Goal: Information Seeking & Learning: Learn about a topic

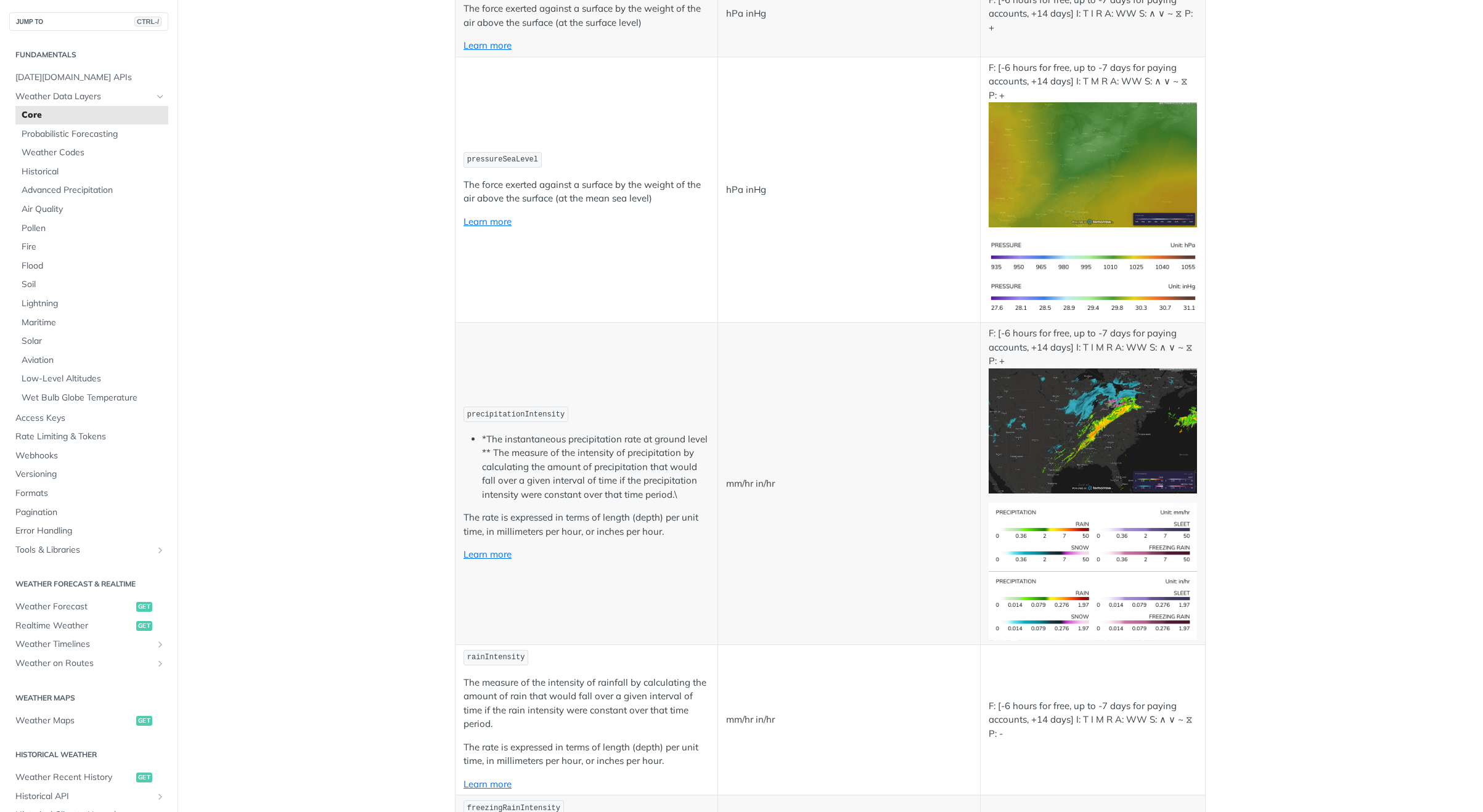
scroll to position [1909, 0]
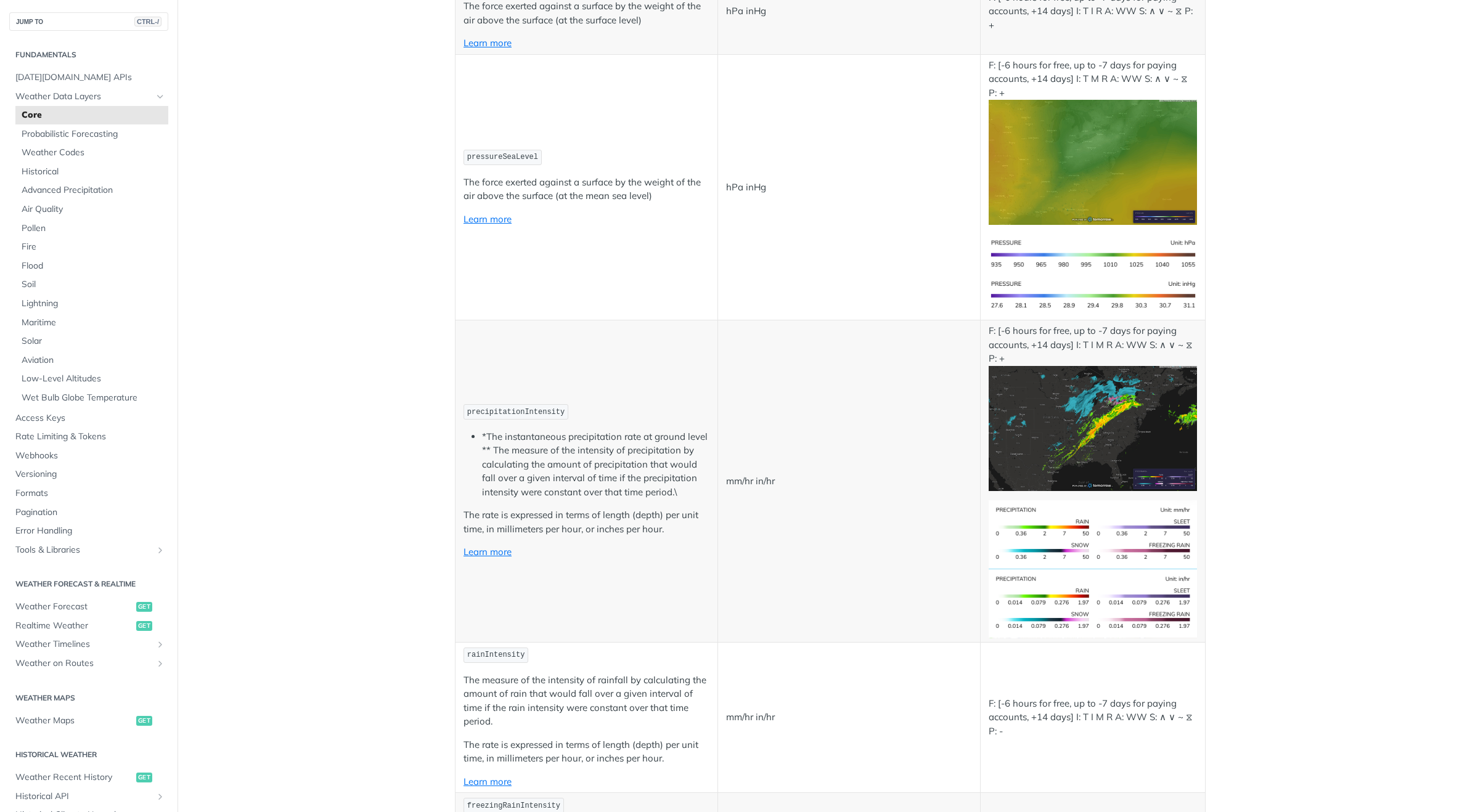
click at [522, 410] on span "precipitationIntensity" at bounding box center [516, 412] width 97 height 9
click at [1076, 430] on img "Expand image" at bounding box center [1092, 428] width 208 height 125
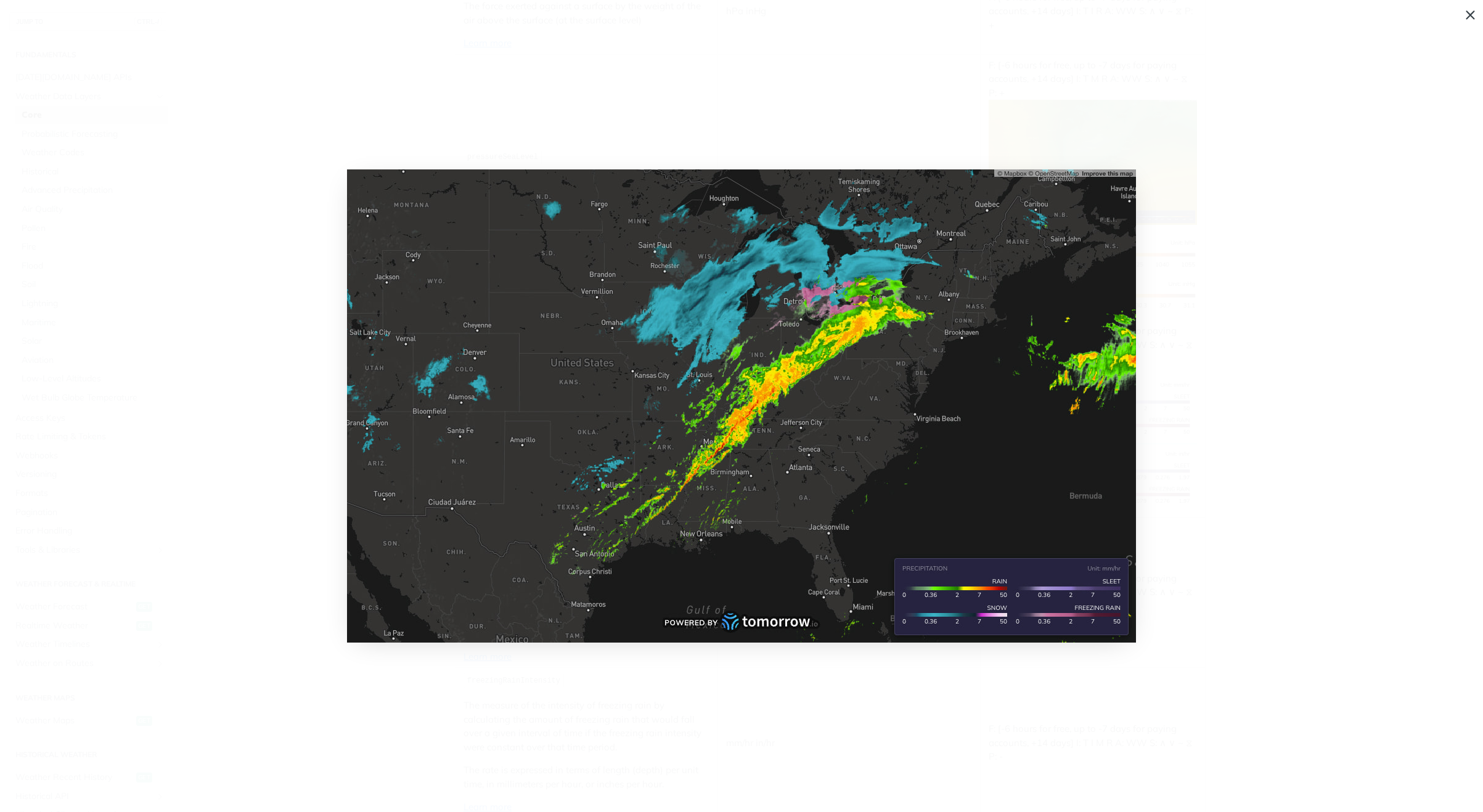
click at [1221, 408] on span "Collapse image" at bounding box center [742, 406] width 1483 height 812
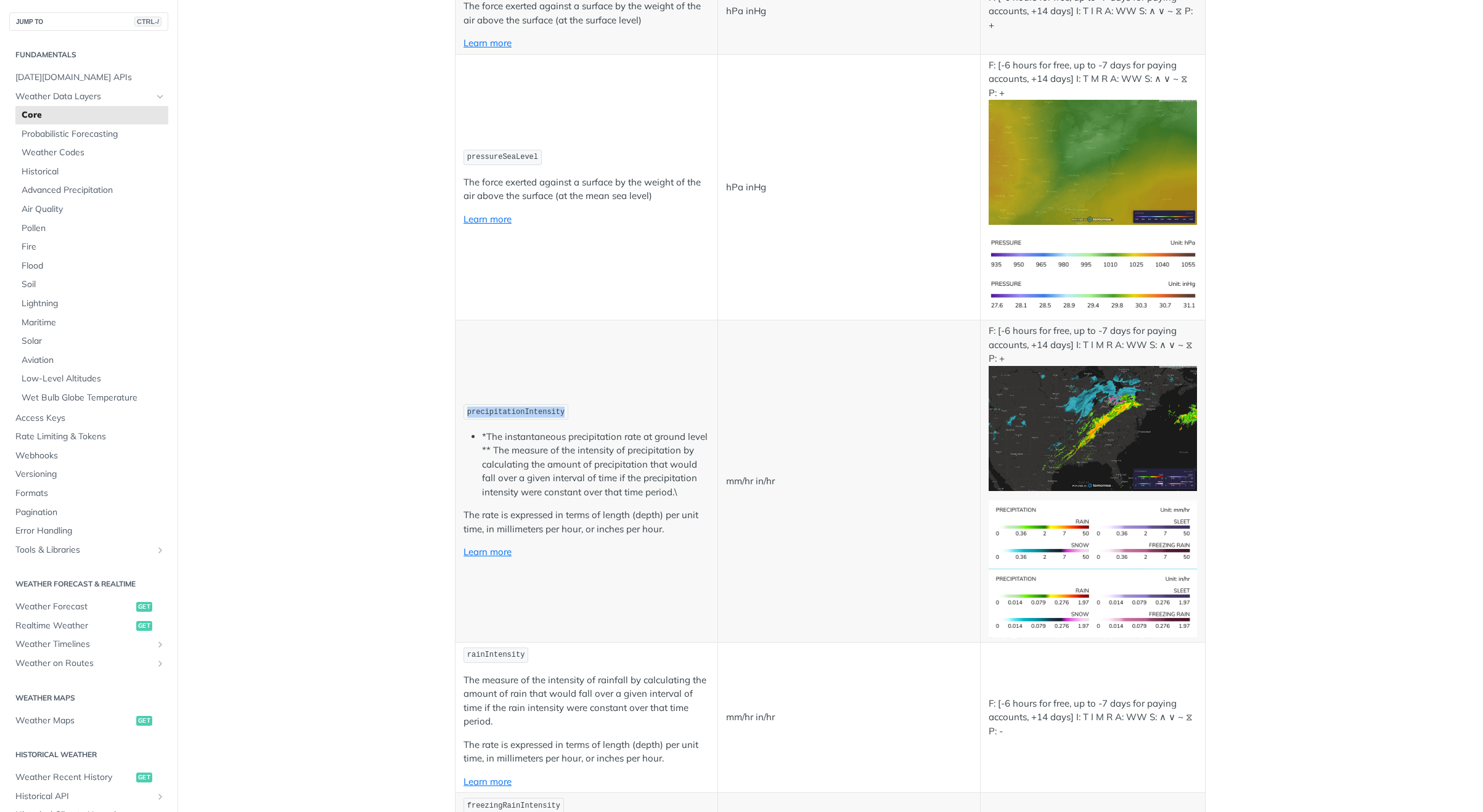
click at [530, 413] on span "precipitationIntensity" at bounding box center [516, 412] width 97 height 9
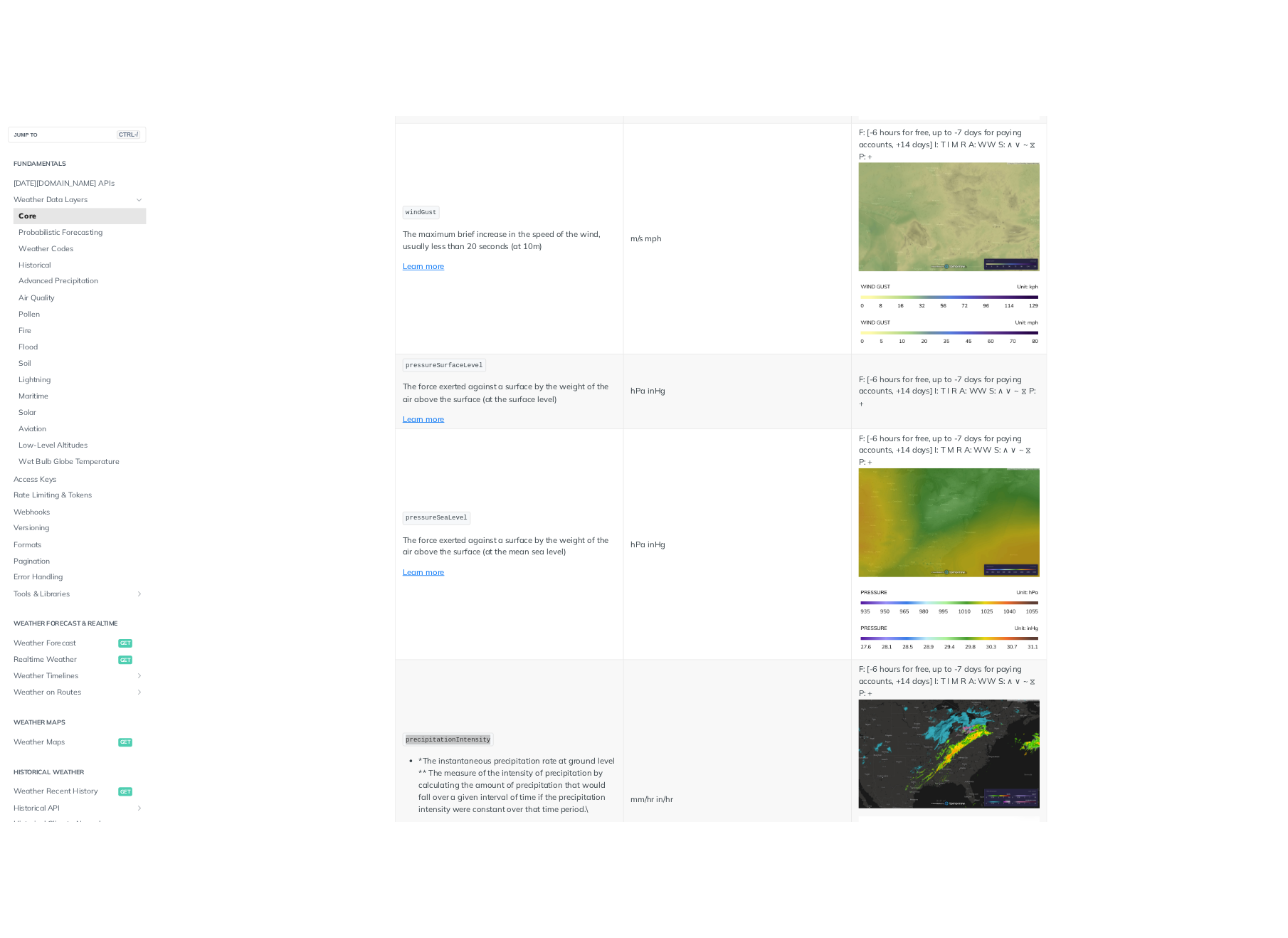
scroll to position [1850, 0]
